Goal: Complete application form

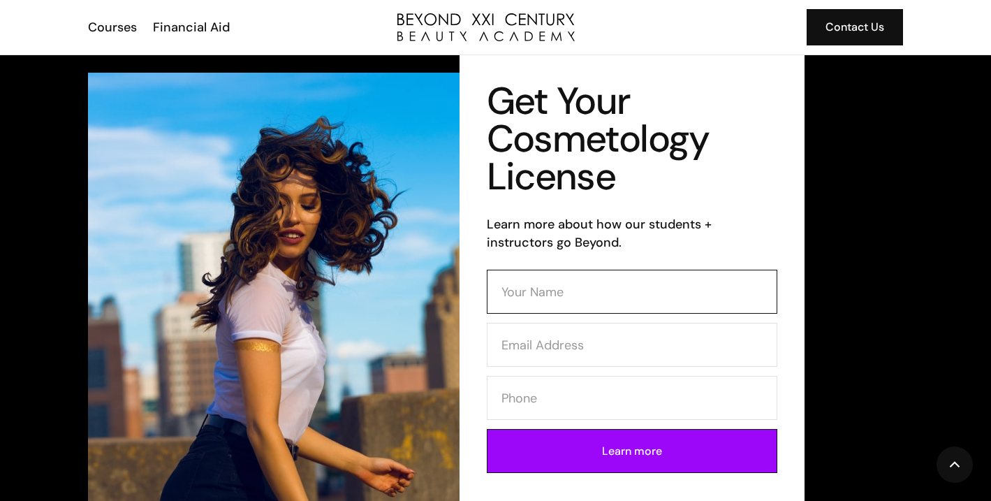
click at [502, 277] on input "Contact Form (Cosmo)" at bounding box center [632, 292] width 291 height 44
type input "Irene Ceballos"
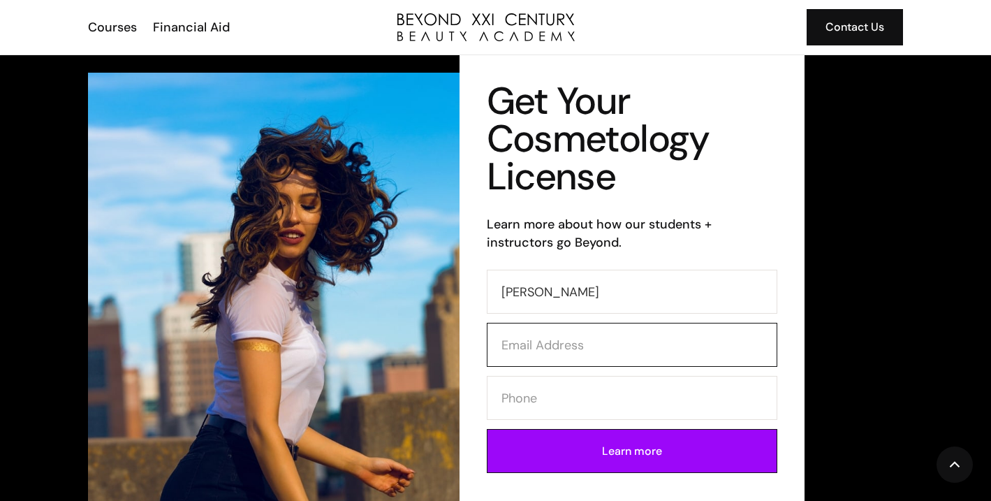
type input "ireneceballos05@icloud.com"
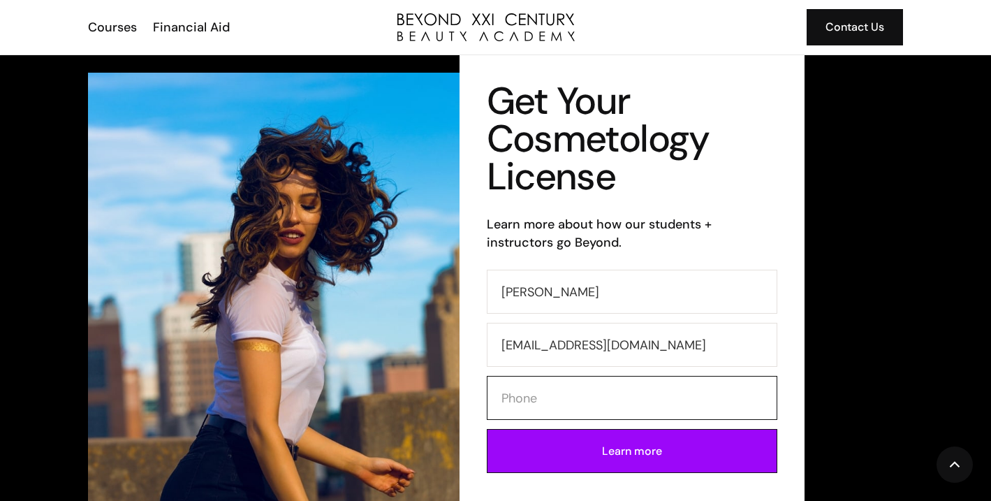
type input "5628819121"
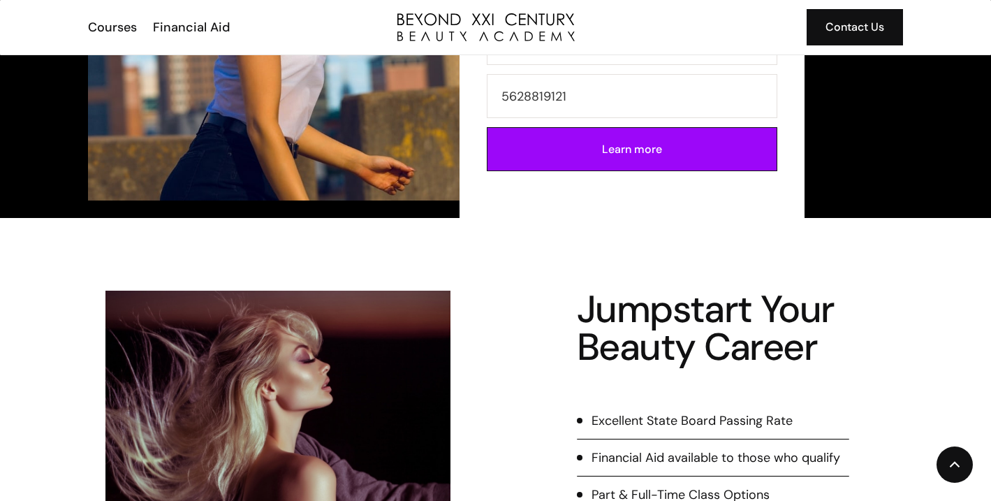
scroll to position [298, 0]
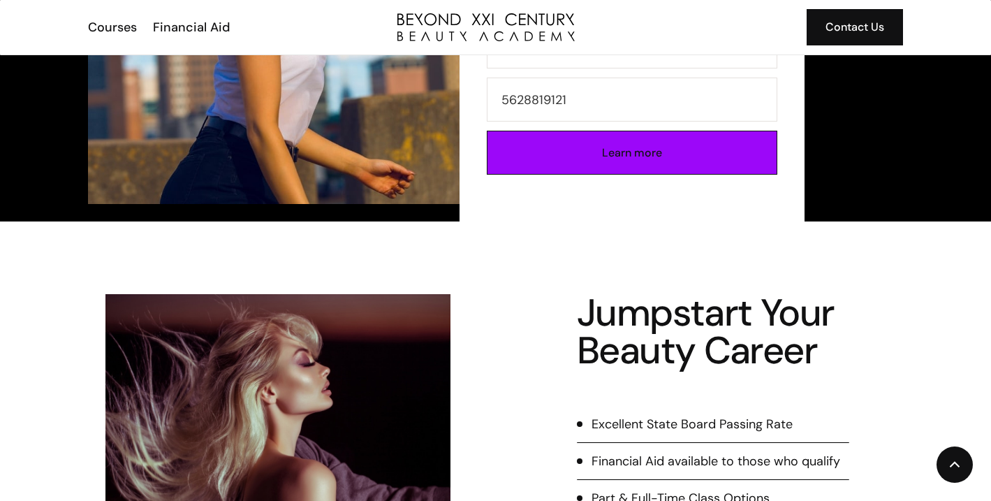
click at [624, 169] on input "Learn more" at bounding box center [632, 153] width 291 height 44
type input "Please wait..."
